Goal: Task Accomplishment & Management: Use online tool/utility

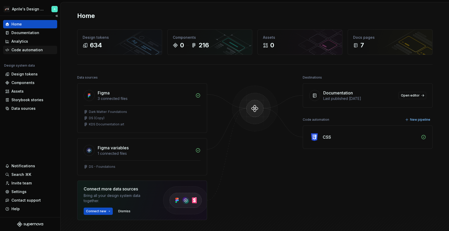
click at [23, 51] on div "Code automation" at bounding box center [26, 49] width 31 height 5
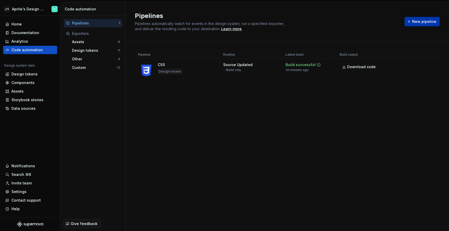
click at [423, 21] on span "New pipeline" at bounding box center [424, 21] width 24 height 5
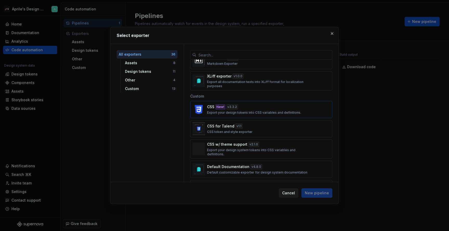
scroll to position [442, 0]
click at [246, 108] on div "CSS New! v 3.3.2 Export your design tokens into CSS variables and definitions." at bounding box center [259, 110] width 105 height 10
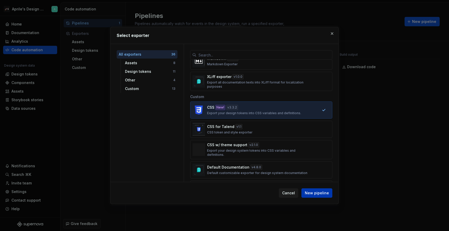
click at [316, 190] on button "New pipeline" at bounding box center [316, 192] width 31 height 9
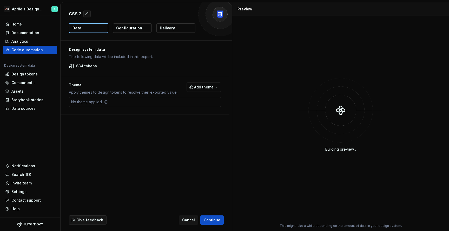
click at [171, 30] on p "Delivery" at bounding box center [167, 27] width 15 height 5
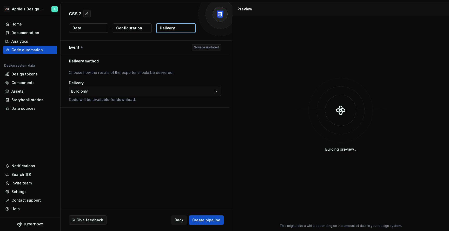
click at [136, 93] on html "**********" at bounding box center [224, 115] width 449 height 231
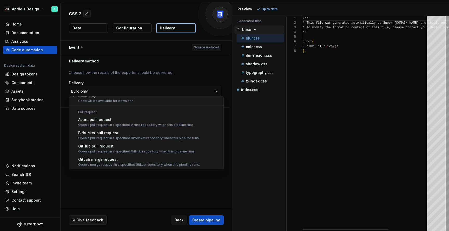
scroll to position [8, 0]
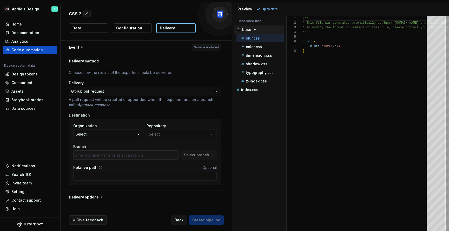
click at [123, 136] on button "Select" at bounding box center [108, 133] width 70 height 9
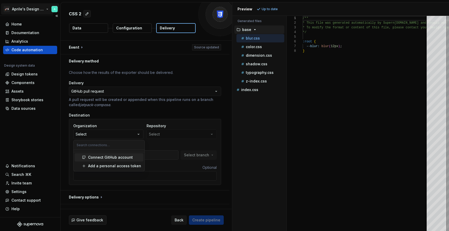
click at [35, 8] on html "**********" at bounding box center [224, 115] width 449 height 231
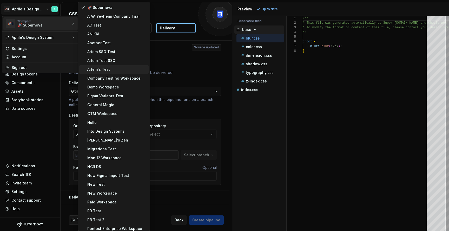
click at [118, 70] on div "Artem's Test" at bounding box center [116, 69] width 59 height 5
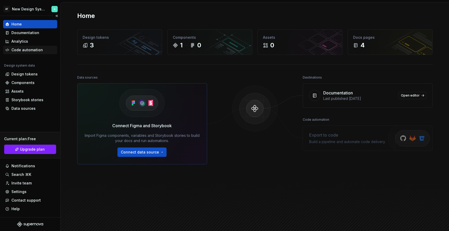
click at [33, 51] on div "Code automation" at bounding box center [26, 49] width 31 height 5
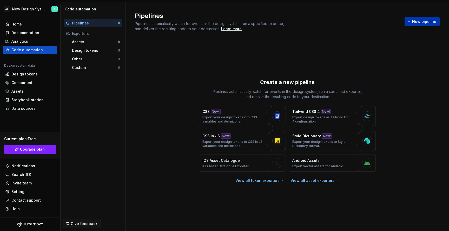
click at [418, 20] on span "New pipeline" at bounding box center [424, 21] width 24 height 5
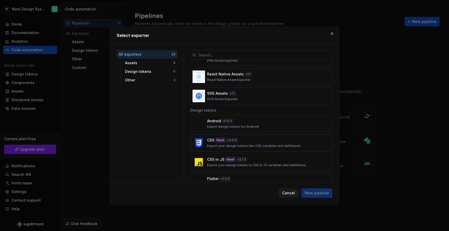
scroll to position [117, 0]
click at [247, 142] on div "CSS New! v 3.5.0 Export your design tokens into CSS variables and definitions." at bounding box center [259, 142] width 105 height 10
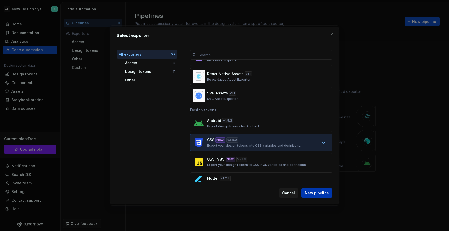
click at [324, 194] on span "New pipeline" at bounding box center [317, 192] width 24 height 5
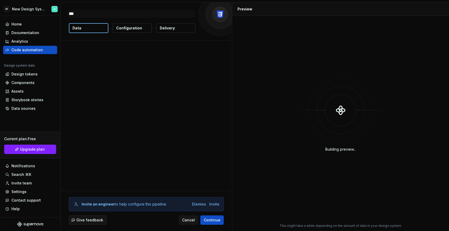
type textarea "*"
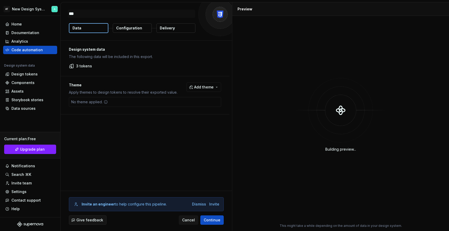
click at [170, 29] on p "Delivery" at bounding box center [167, 27] width 15 height 5
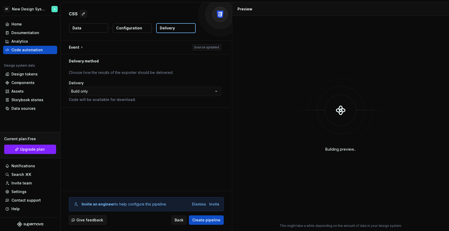
click at [139, 97] on p "Code will be available for download." at bounding box center [145, 99] width 152 height 5
click at [140, 92] on html "**********" at bounding box center [224, 115] width 449 height 231
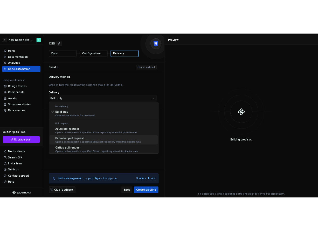
scroll to position [15, 0]
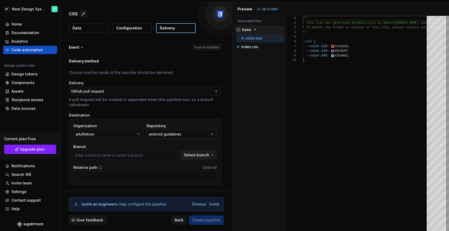
type input "fix_section_numbering"
click at [158, 136] on div "android-guidelines" at bounding box center [165, 133] width 32 height 5
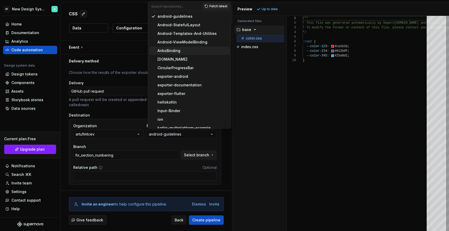
click at [176, 52] on div "AnkoBinding" at bounding box center [168, 50] width 23 height 5
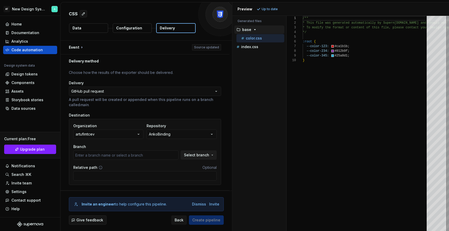
type input "master"
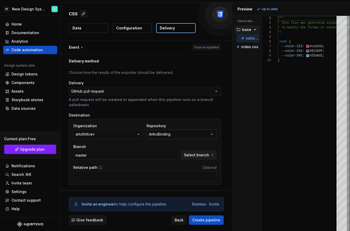
click at [163, 132] on div "AnkoBinding" at bounding box center [160, 133] width 22 height 5
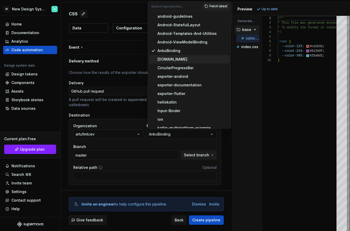
click at [169, 56] on span "[DOMAIN_NAME]" at bounding box center [189, 59] width 81 height 8
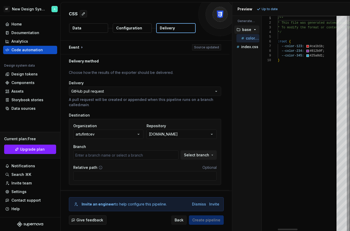
type input "master"
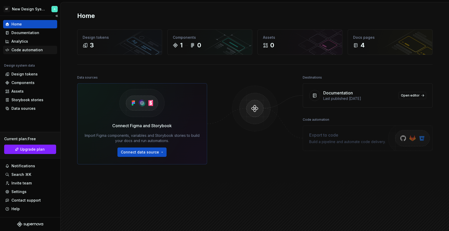
click at [33, 49] on div "Code automation" at bounding box center [26, 49] width 31 height 5
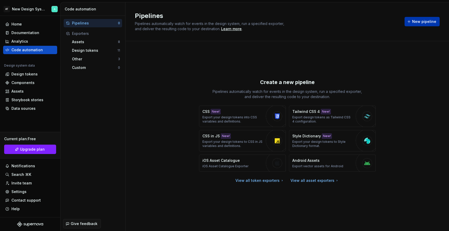
click at [422, 23] on span "New pipeline" at bounding box center [424, 21] width 24 height 5
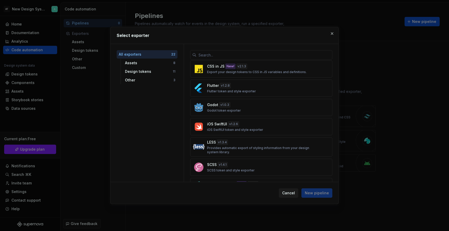
scroll to position [189, 0]
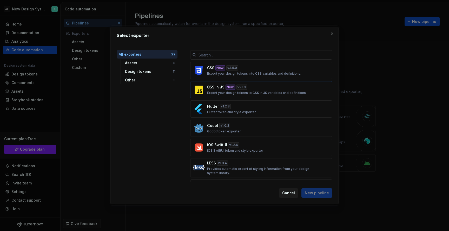
click at [239, 87] on div "v 2.1.3" at bounding box center [241, 86] width 11 height 5
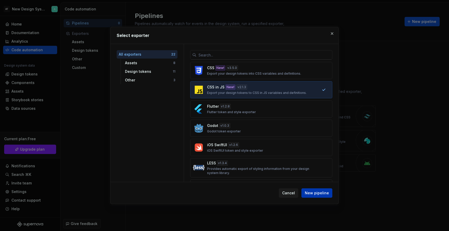
click at [317, 194] on span "New pipeline" at bounding box center [317, 192] width 24 height 5
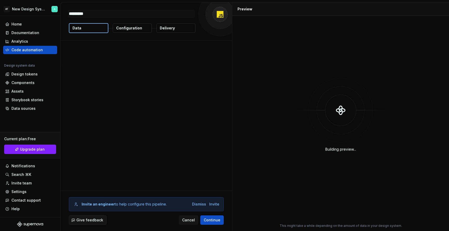
type textarea "*"
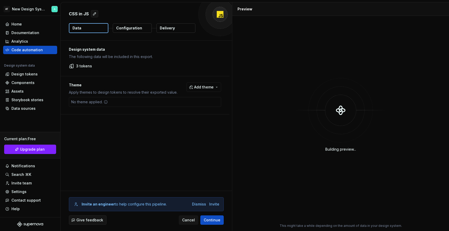
click at [176, 28] on button "Delivery" at bounding box center [175, 27] width 39 height 9
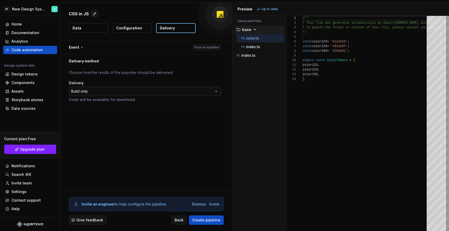
click at [157, 93] on html "**********" at bounding box center [224, 115] width 449 height 231
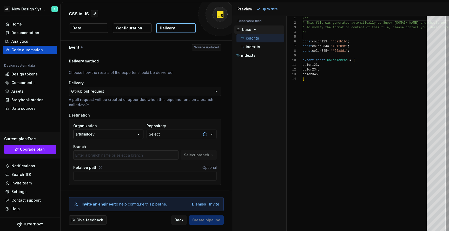
click at [127, 134] on button "artufimtcev" at bounding box center [108, 133] width 70 height 9
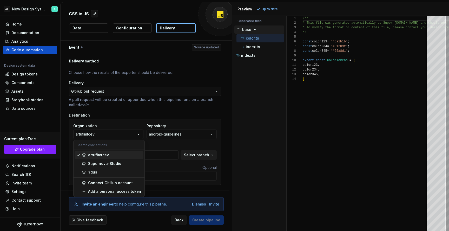
type input "fix_section_numbering"
click at [125, 163] on div "Supernova-Studio" at bounding box center [114, 163] width 53 height 5
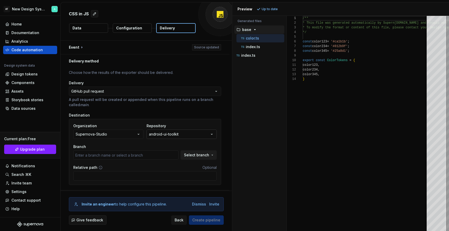
type input "master"
click at [178, 136] on div "android-ui-toolkit" at bounding box center [164, 133] width 30 height 5
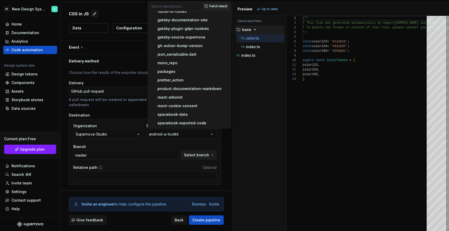
scroll to position [391, 0]
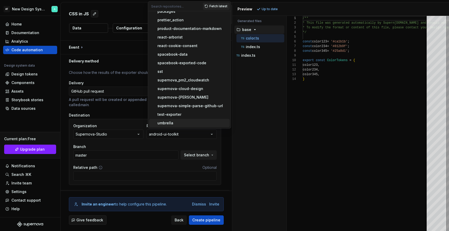
click at [208, 122] on div "umbrella" at bounding box center [192, 122] width 70 height 5
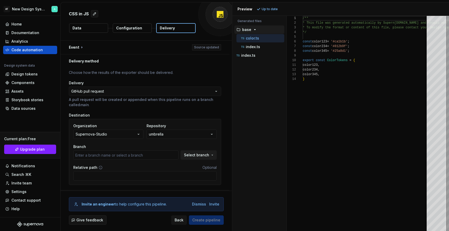
type input "master"
